Goal: Information Seeking & Learning: Learn about a topic

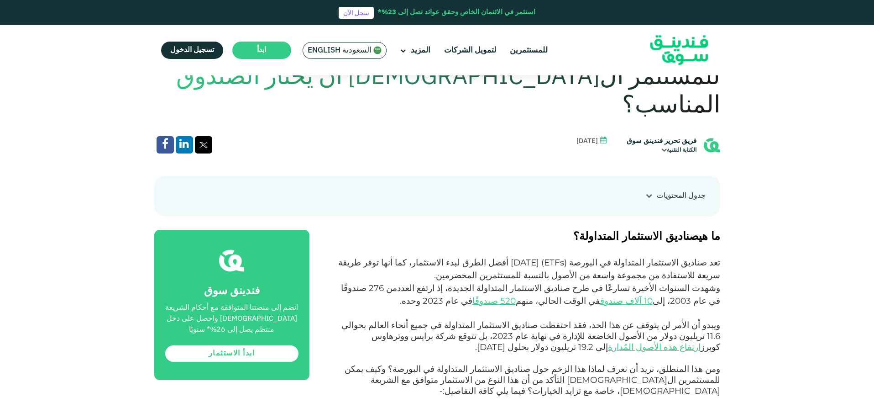
scroll to position [411, 0]
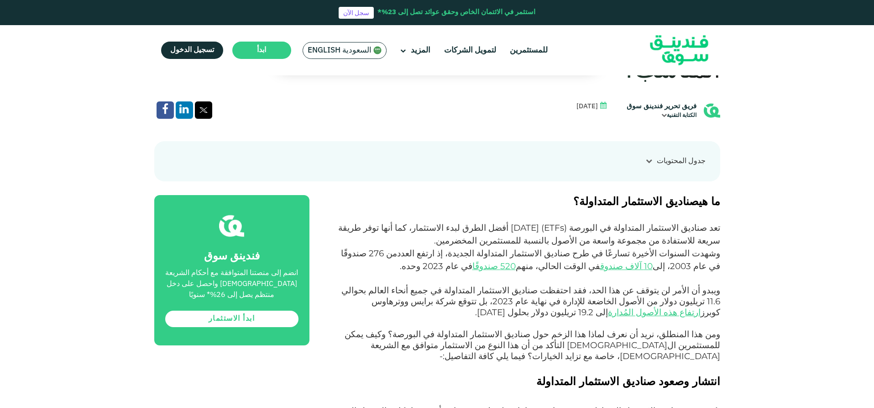
click at [704, 222] on span "تعد صناديق الاستثمار المتداولة في البورصة (" at bounding box center [642, 227] width 156 height 10
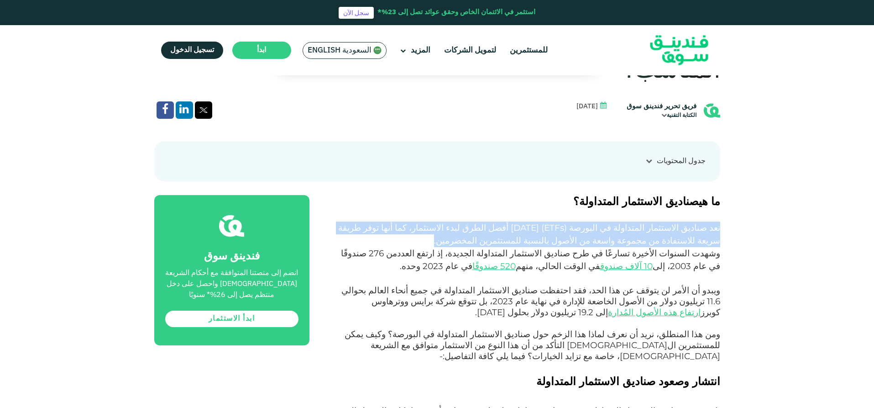
click at [704, 222] on span "تعد صناديق الاستثمار المتداولة في البورصة (" at bounding box center [642, 227] width 156 height 10
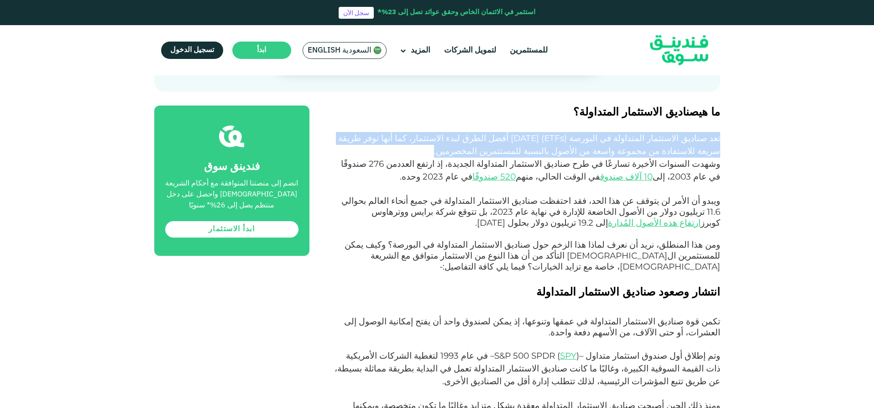
scroll to position [502, 0]
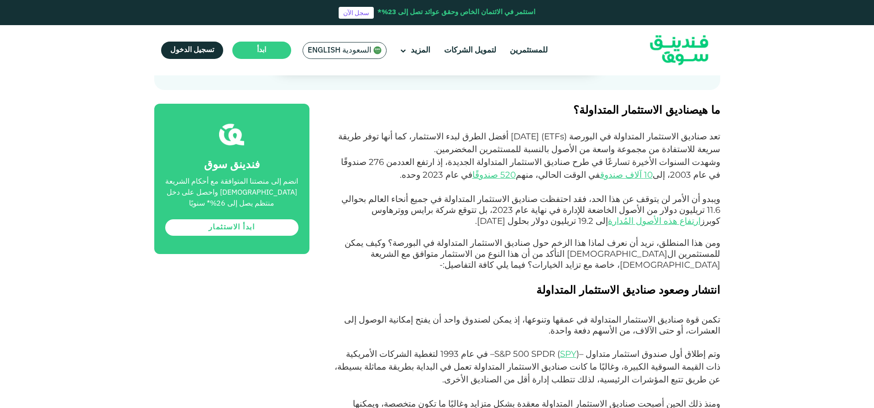
click at [704, 196] on span "ويبدو أن الأمر لن يتوقف عن هذا الحد، فقد احتفظت صناديق الاستثمار المتداولة في ج…" at bounding box center [530, 210] width 379 height 32
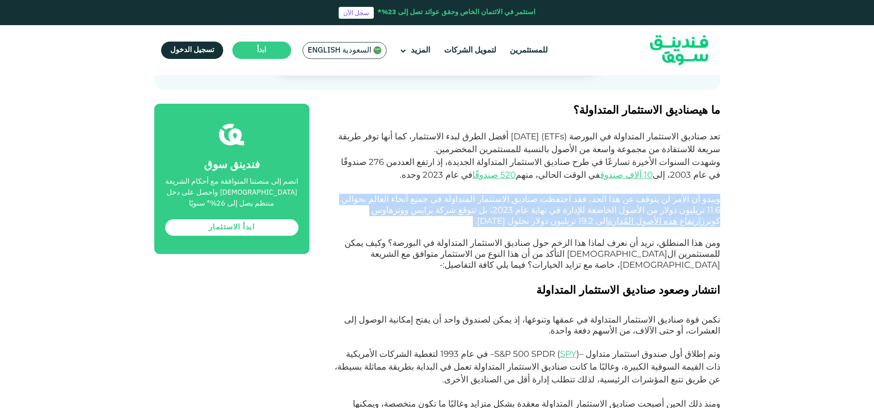
click at [704, 196] on span "ويبدو أن الأمر لن يتوقف عن هذا الحد، فقد احتفظت صناديق الاستثمار المتداولة في ج…" at bounding box center [530, 210] width 379 height 32
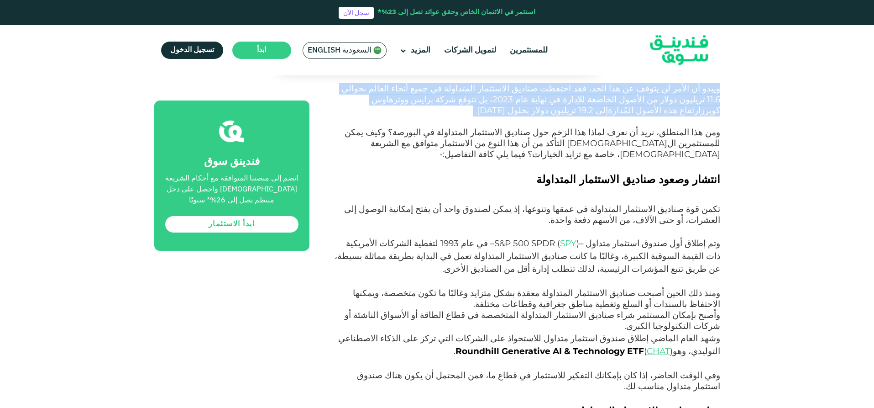
scroll to position [639, 0]
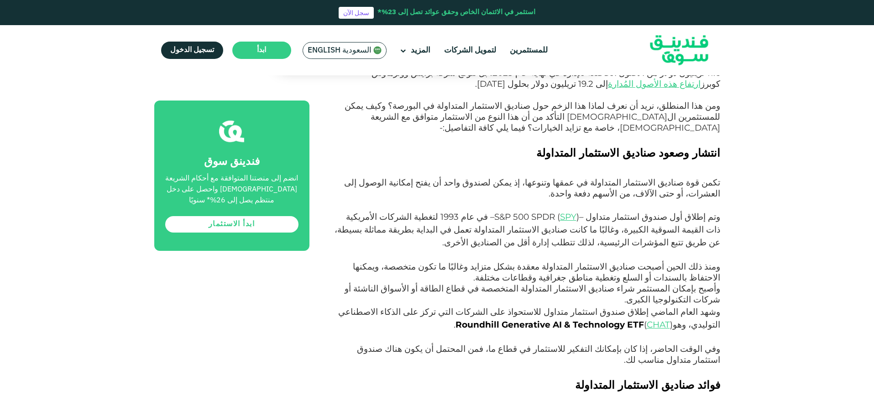
click at [704, 210] on p "وتم إطلاق أول صندوق استثمار متداول – S&P 500 SPDR ( SPY ) – في عام 1993 لتغطية …" at bounding box center [525, 235] width 390 height 51
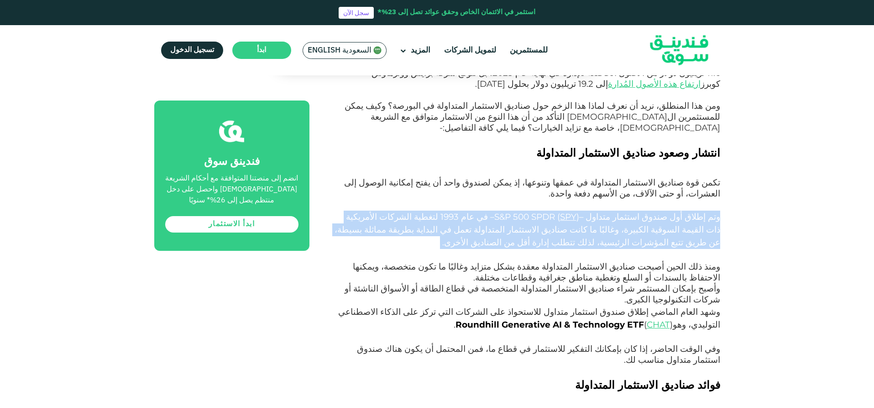
click at [704, 210] on p "وتم إطلاق أول صندوق استثمار متداول – S&P 500 SPDR ( SPY ) – في عام 1993 لتغطية …" at bounding box center [525, 235] width 390 height 51
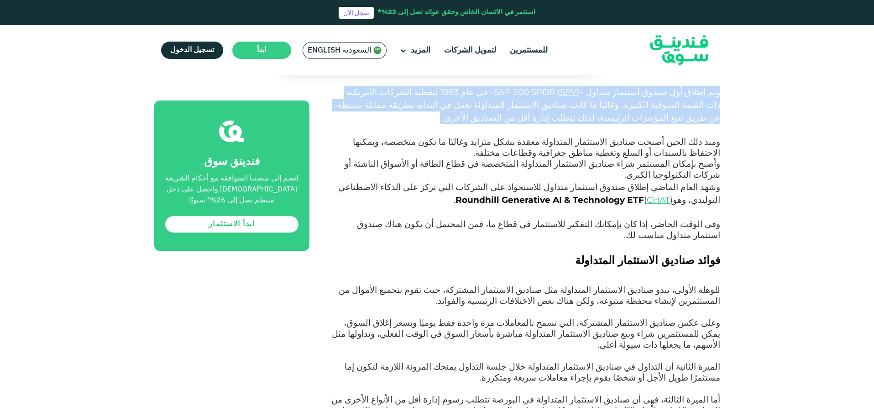
scroll to position [822, 0]
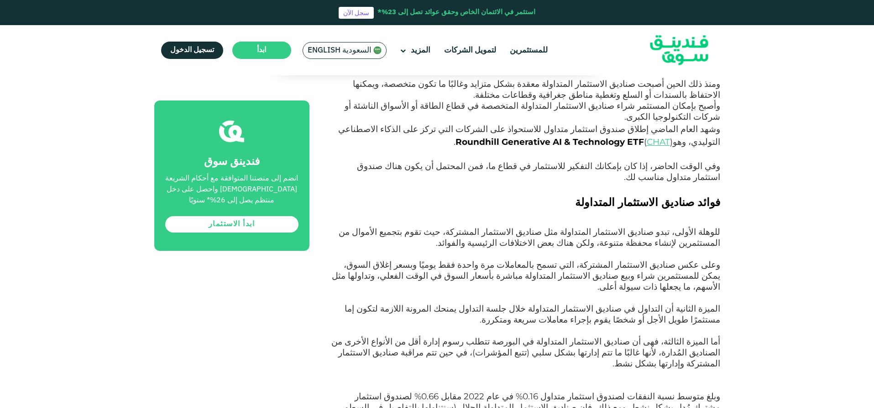
click at [704, 227] on p "للوهلة الأولى، تبدو صناديق الاستثمار المتداولة مثل صناديق الاستثمار المشتركة، ح…" at bounding box center [525, 243] width 390 height 33
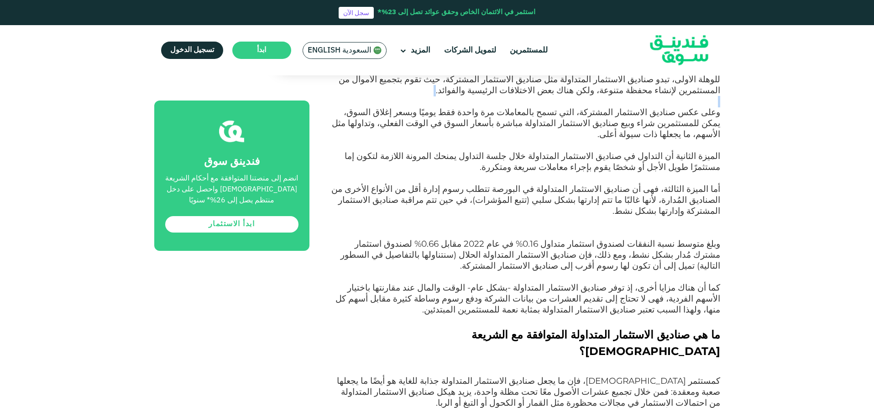
scroll to position [1141, 0]
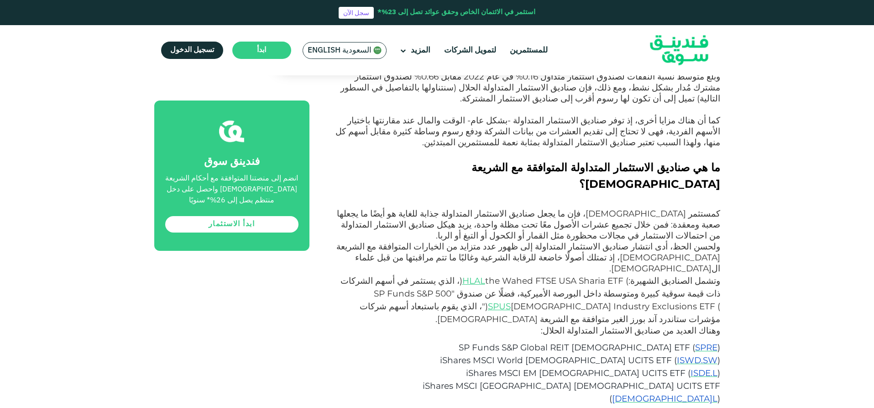
click at [704, 325] on span "وهناك العديد من صناديق الاستثمار المتداولة الحلال:" at bounding box center [630, 330] width 179 height 10
click at [711, 275] on span "وتشمل الصناديق الشهيرة:" at bounding box center [674, 280] width 92 height 10
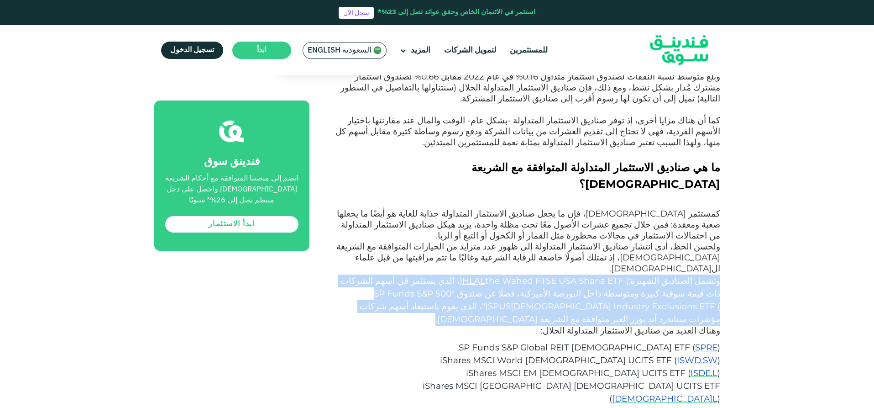
click at [711, 275] on span "وتشمل الصناديق الشهيرة:" at bounding box center [674, 280] width 92 height 10
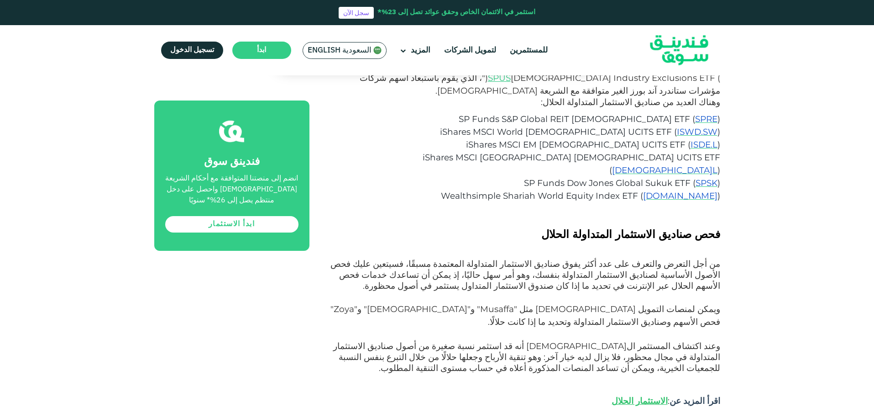
click at [711, 304] on span "ويمكن لمنصات التمويل [DEMOGRAPHIC_DATA] مثل "" at bounding box center [617, 309] width 206 height 10
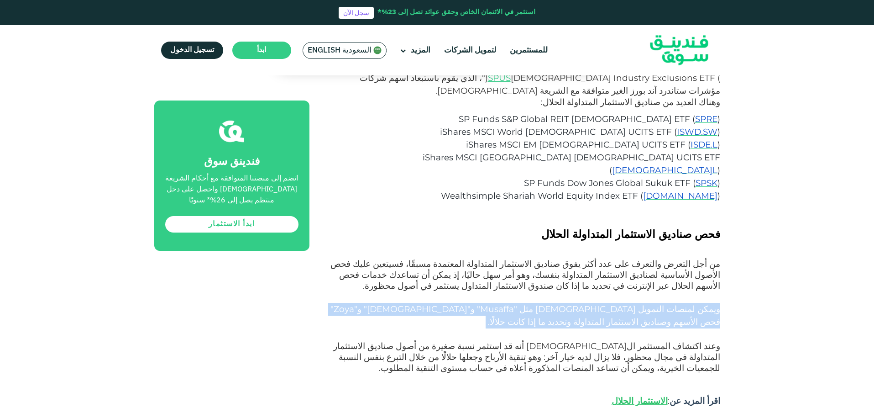
click at [711, 304] on span "ويمكن لمنصات التمويل [DEMOGRAPHIC_DATA] مثل "" at bounding box center [617, 309] width 206 height 10
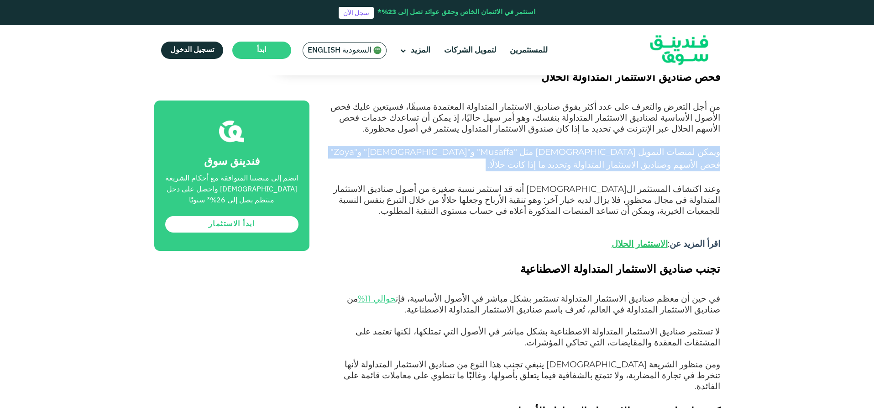
scroll to position [1552, 0]
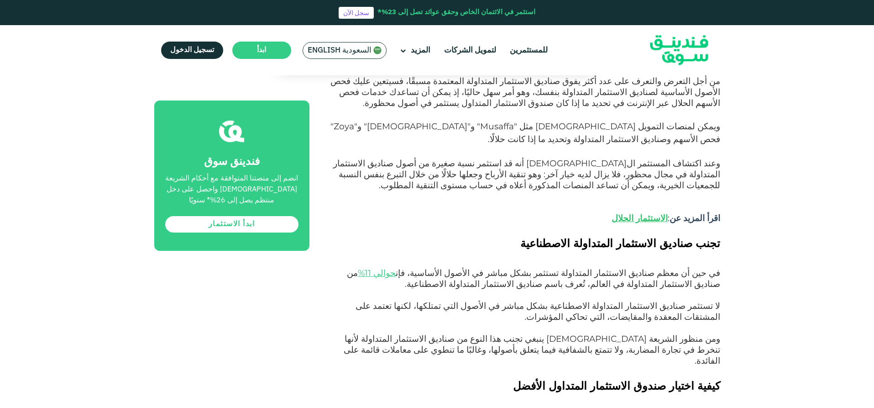
click at [711, 300] on span "لا تستثمر صناديق الاستثمار المتداولة الاصطناعية بشكل مباشر في الأصول التي تمتلك…" at bounding box center [538, 310] width 365 height 21
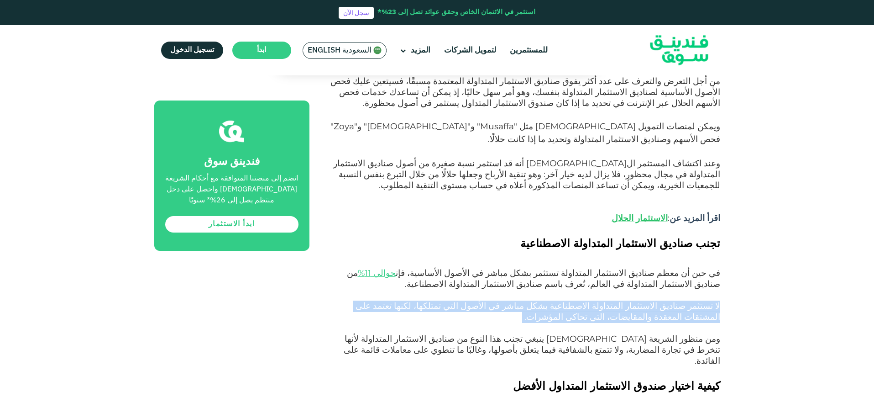
click at [711, 300] on span "لا تستثمر صناديق الاستثمار المتداولة الاصطناعية بشكل مباشر في الأصول التي تمتلك…" at bounding box center [538, 310] width 365 height 21
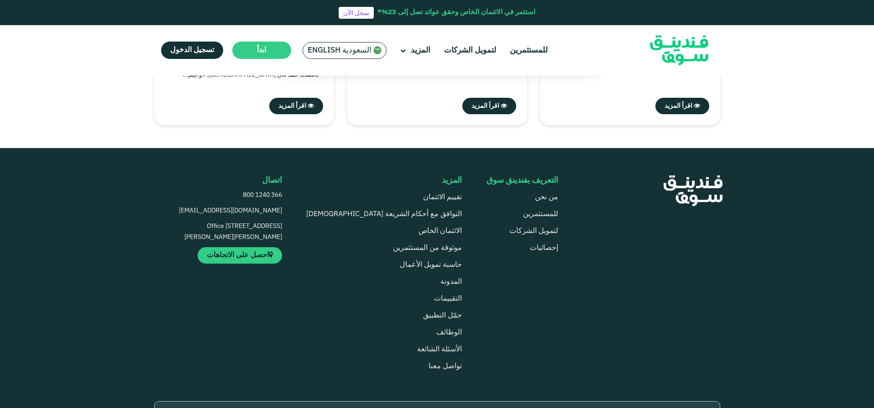
scroll to position [2419, 0]
